Goal: Task Accomplishment & Management: Use online tool/utility

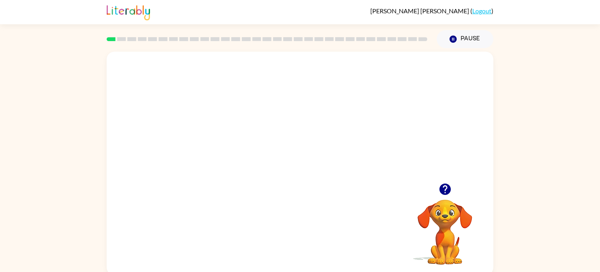
click at [277, 124] on video "Your browser must support playing .mp4 files to use Literably. Please try using…" at bounding box center [300, 117] width 387 height 131
click at [277, 125] on video "Your browser must support playing .mp4 files to use Literably. Please try using…" at bounding box center [300, 117] width 387 height 131
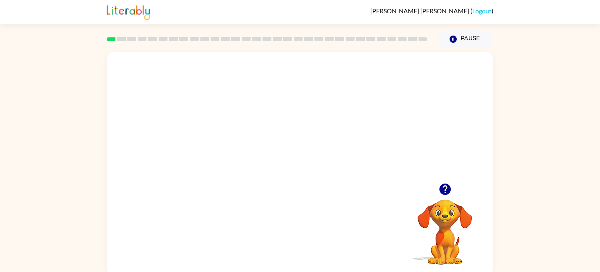
click at [277, 125] on video "Your browser must support playing .mp4 files to use Literably. Please try using…" at bounding box center [300, 117] width 387 height 131
click at [304, 171] on icon "button" at bounding box center [300, 167] width 14 height 14
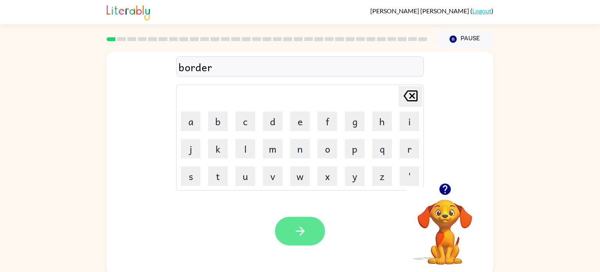
click at [316, 234] on button "button" at bounding box center [300, 230] width 50 height 29
click at [319, 230] on button "button" at bounding box center [300, 230] width 50 height 29
click at [310, 222] on button "button" at bounding box center [300, 230] width 50 height 29
click at [309, 221] on button "button" at bounding box center [300, 230] width 50 height 29
click at [289, 232] on button "button" at bounding box center [300, 230] width 50 height 29
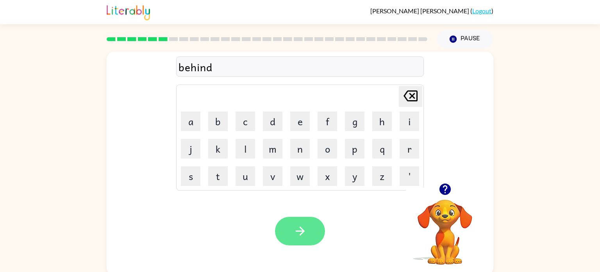
click at [304, 229] on icon "button" at bounding box center [300, 231] width 14 height 14
click at [290, 251] on div "Your browser must support playing .mp4 files to use Literably. Please try using…" at bounding box center [300, 231] width 387 height 88
click at [290, 253] on div "Your browser must support playing .mp4 files to use Literably. Please try using…" at bounding box center [300, 231] width 387 height 88
click at [300, 234] on icon "button" at bounding box center [299, 230] width 9 height 9
click at [313, 241] on button "button" at bounding box center [300, 230] width 50 height 29
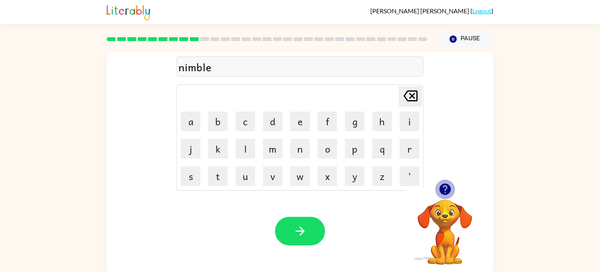
click at [442, 185] on icon "button" at bounding box center [444, 188] width 11 height 11
click at [322, 238] on button "button" at bounding box center [300, 230] width 50 height 29
click at [308, 236] on button "button" at bounding box center [300, 230] width 50 height 29
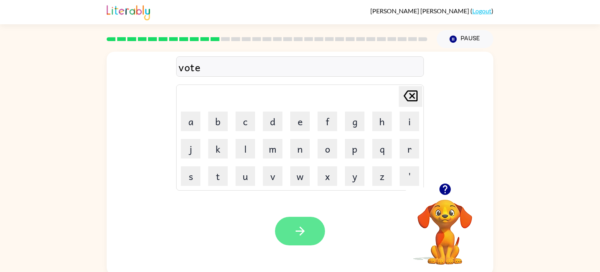
click at [310, 223] on button "button" at bounding box center [300, 230] width 50 height 29
click at [316, 222] on button "button" at bounding box center [300, 230] width 50 height 29
click at [263, 234] on div "Your browser must support playing .mp4 files to use Literably. Please try using…" at bounding box center [300, 231] width 387 height 88
click at [294, 234] on icon "button" at bounding box center [300, 231] width 14 height 14
click at [319, 232] on button "button" at bounding box center [300, 230] width 50 height 29
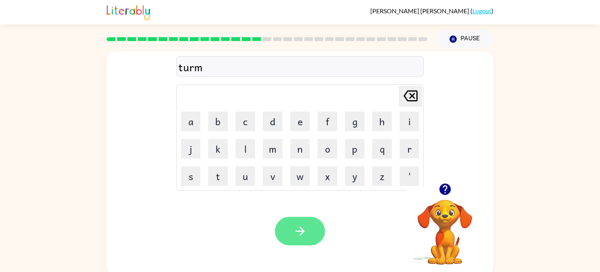
click at [307, 219] on button "button" at bounding box center [300, 230] width 50 height 29
click at [301, 237] on icon "button" at bounding box center [300, 231] width 14 height 14
click at [321, 269] on div "Your browser must support playing .mp4 files to use Literably. Please try using…" at bounding box center [300, 231] width 387 height 88
click at [309, 227] on button "button" at bounding box center [300, 230] width 50 height 29
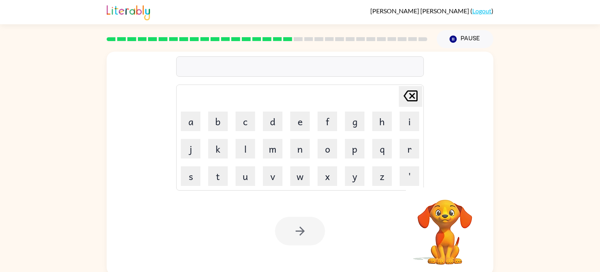
click at [309, 227] on div at bounding box center [300, 230] width 50 height 29
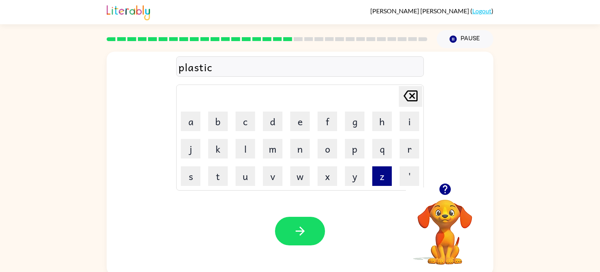
click at [389, 170] on button "z" at bounding box center [382, 176] width 20 height 20
click at [314, 223] on button "button" at bounding box center [300, 230] width 50 height 29
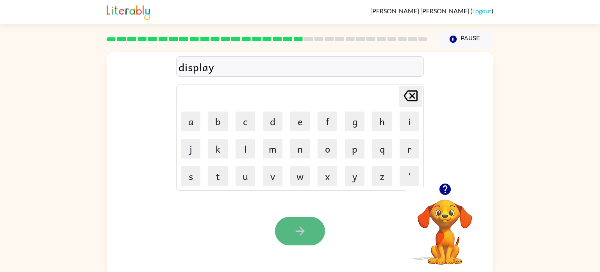
click at [300, 235] on icon "button" at bounding box center [299, 230] width 9 height 9
click at [313, 223] on button "button" at bounding box center [300, 230] width 50 height 29
click at [314, 226] on button "button" at bounding box center [300, 230] width 50 height 29
click at [313, 231] on button "button" at bounding box center [300, 230] width 50 height 29
click at [309, 231] on button "button" at bounding box center [300, 230] width 50 height 29
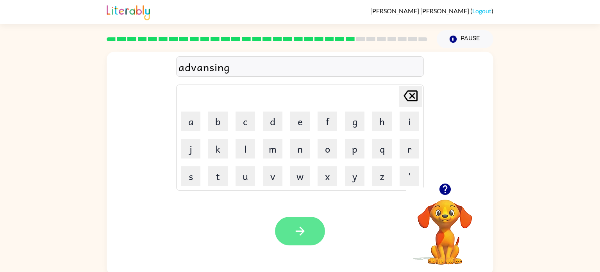
click at [293, 232] on icon "button" at bounding box center [300, 231] width 14 height 14
click at [286, 224] on button "button" at bounding box center [300, 230] width 50 height 29
click at [289, 222] on button "button" at bounding box center [300, 230] width 50 height 29
click at [299, 232] on icon "button" at bounding box center [300, 231] width 14 height 14
click at [320, 237] on button "button" at bounding box center [300, 230] width 50 height 29
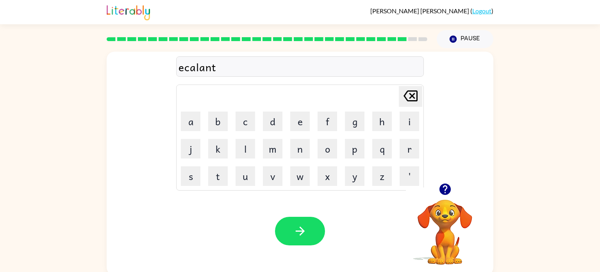
click at [311, 251] on div "Your browser must support playing .mp4 files to use Literably. Please try using…" at bounding box center [300, 231] width 387 height 88
click at [309, 232] on button "button" at bounding box center [300, 230] width 50 height 29
click at [290, 240] on button "button" at bounding box center [300, 230] width 50 height 29
